Goal: Task Accomplishment & Management: Complete application form

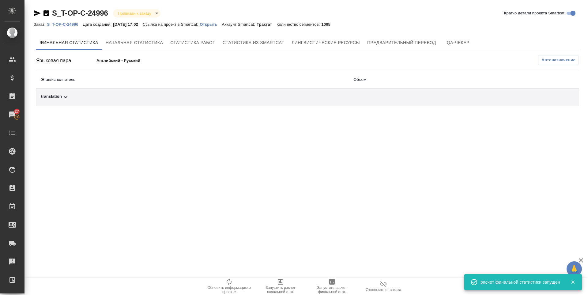
click at [52, 92] on td "translation" at bounding box center [192, 97] width 312 height 17
click at [52, 97] on div "translation" at bounding box center [192, 96] width 303 height 7
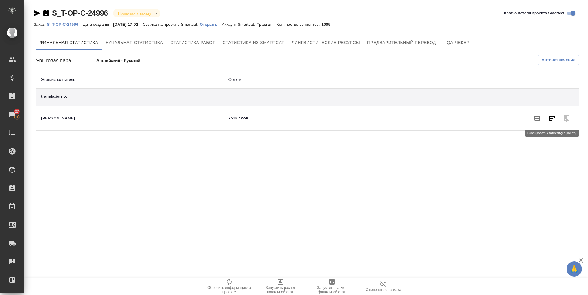
click at [558, 119] on button "button" at bounding box center [552, 118] width 15 height 15
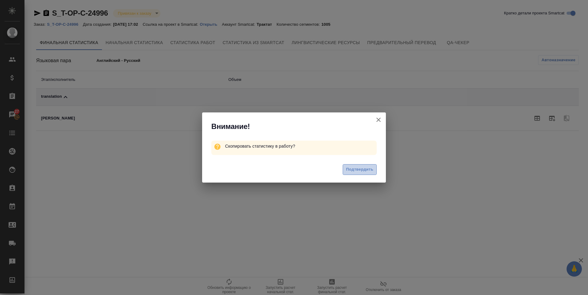
click at [351, 167] on span "Подтвердить" at bounding box center [359, 169] width 27 height 7
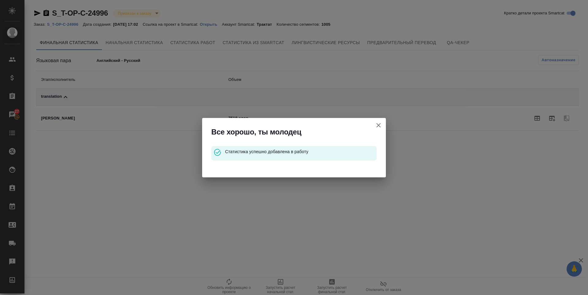
click at [379, 122] on icon "button" at bounding box center [378, 125] width 7 height 7
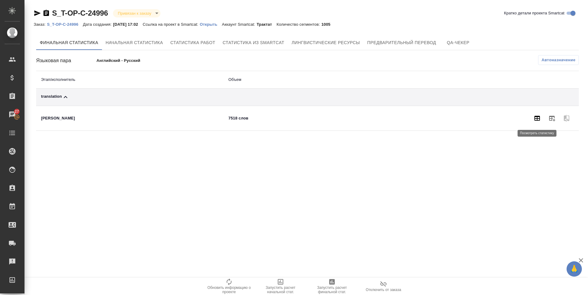
click at [539, 115] on icon "button" at bounding box center [537, 118] width 7 height 7
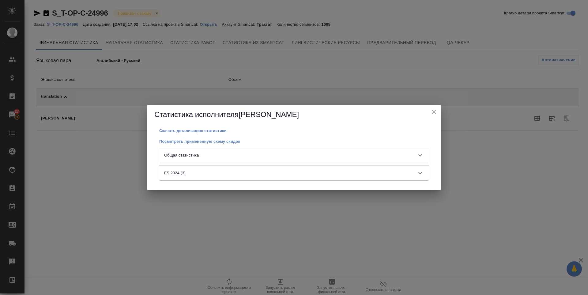
click at [323, 151] on div "Общая статистика" at bounding box center [294, 155] width 270 height 15
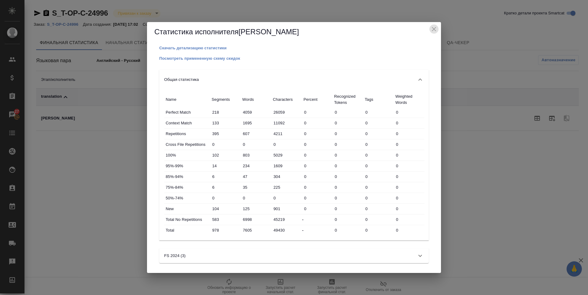
click at [433, 30] on icon "close" at bounding box center [433, 28] width 7 height 7
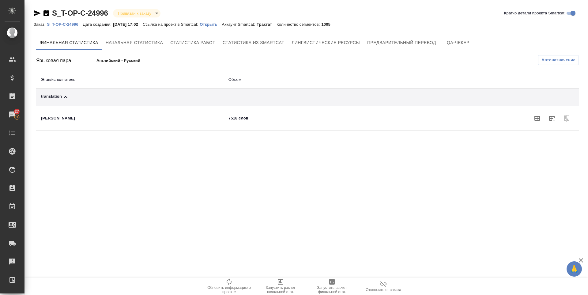
click at [333, 275] on div ".cls-1 fill:#fff; AWATERA [PERSON_NAME] Спецификации Заказы 27 Чаты Todo Проект…" at bounding box center [294, 147] width 588 height 295
click at [333, 289] on span "Запустить расчет финальной стат." at bounding box center [332, 289] width 44 height 9
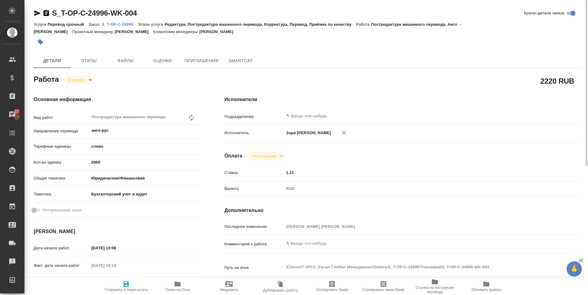
click at [129, 286] on icon "button" at bounding box center [126, 284] width 6 height 6
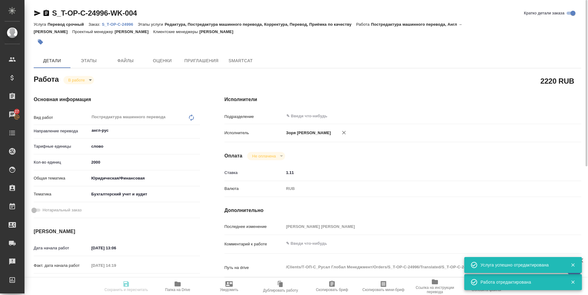
type input "inProgress"
type input "англ-рус"
type input "5a8b1489cc6b4906c91bfd90"
type input "2000"
type input "yr-fn"
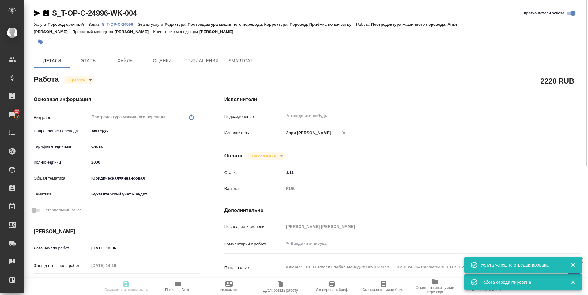
type input "6149848a2b7be24903fd7a88"
type input "01.09.2025 13:06"
type input "12.09.2025 14:19"
type input "18.09.2025 10:00"
type input "12.09.2025 15:16"
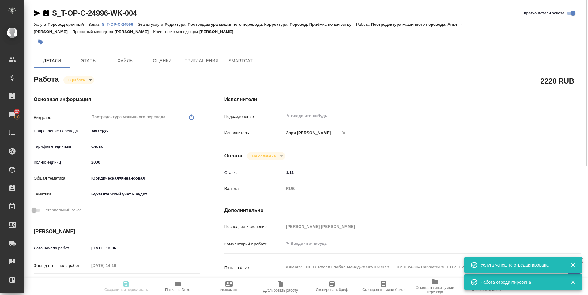
type input "19.09.2025 11:30"
type input "notPayed"
type input "1.11"
type input "RUB"
type input "Зоря Татьяна"
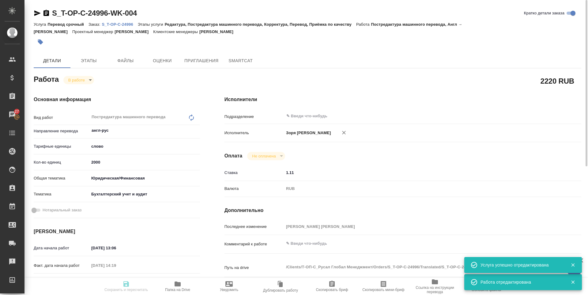
type input "S_T-OP-C-24996"
type input "Т-ОП-С-46609"
type input "Перевод срочный"
type input "Редактура, Постредактура машинного перевода, Корректура, Перевод, Приёмка по ка…"
type input "Горленко Юлия"
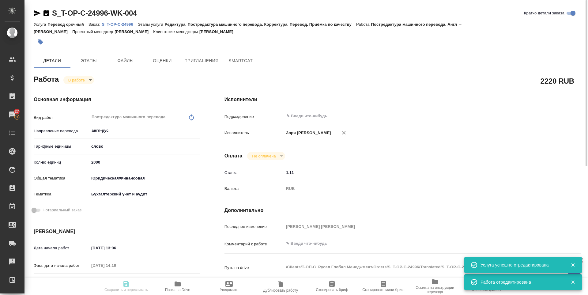
type input "Оксютович Ирина"
type input "/Clients/Т-ОП-С_Русал Глобал Менеджмент/Orders/S_T-OP-C-24996"
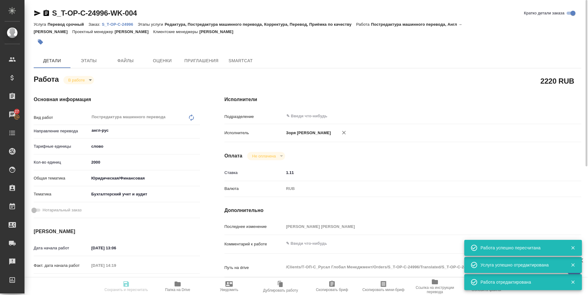
type input "inProgress"
type input "англ-рус"
type input "5a8b1489cc6b4906c91bfd90"
type input "0"
type input "yr-fn"
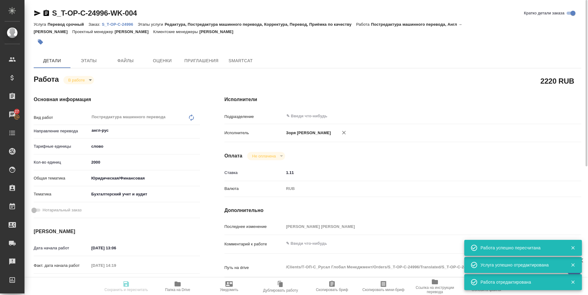
type input "6149848a2b7be24903fd7a88"
type input "01.09.2025 13:06"
type input "12.09.2025 14:19"
type input "18.09.2025 10:00"
type input "12.09.2025 15:16"
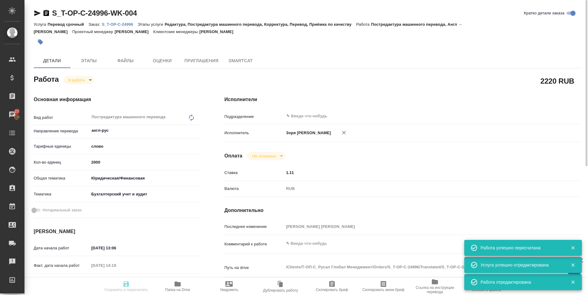
type input "19.09.2025 11:30"
type input "notPayed"
type input "1.11"
type input "RUB"
type input "Зоря Татьяна"
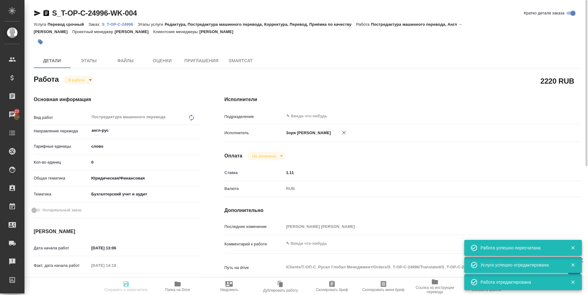
type input "S_T-OP-C-24996"
type input "Т-ОП-С-46609"
type input "Перевод срочный"
type input "Редактура, Постредактура машинного перевода, Корректура, Перевод, Приёмка по ка…"
type input "Горленко Юлия"
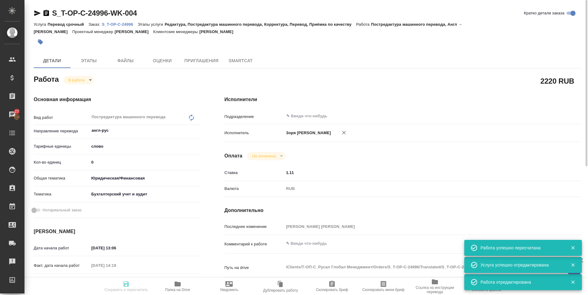
type input "Оксютович Ирина"
type input "/Clients/Т-ОП-С_Русал Глобал Менеджмент/Orders/S_T-OP-C-24996"
